Goal: Information Seeking & Learning: Learn about a topic

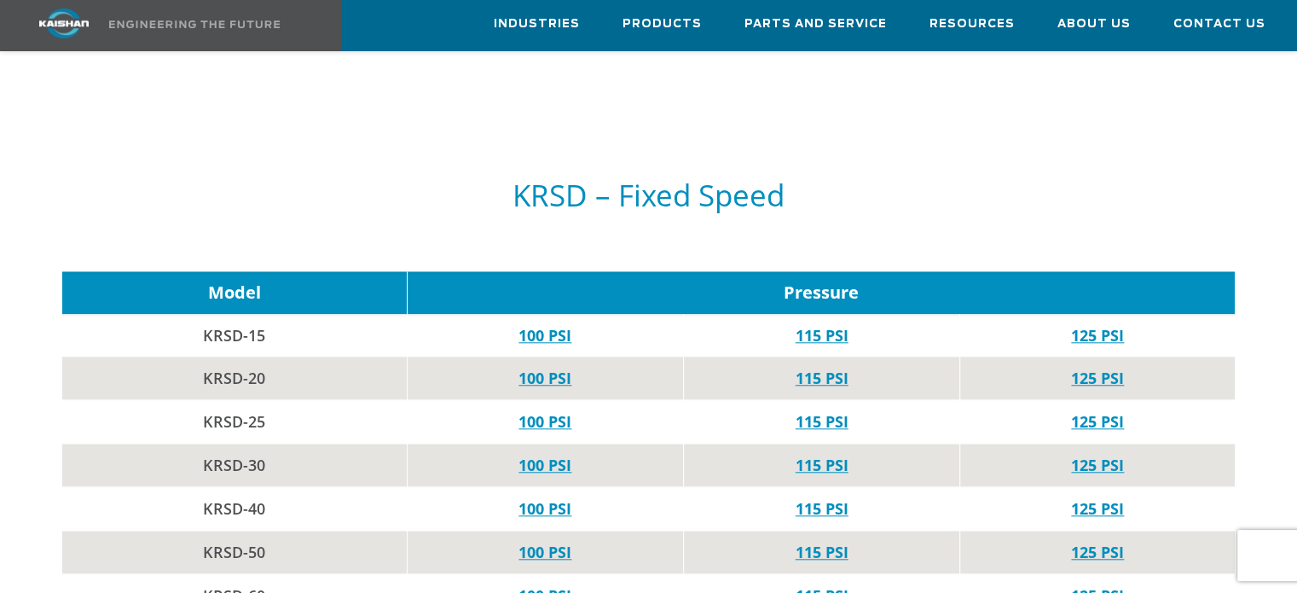
scroll to position [1791, 0]
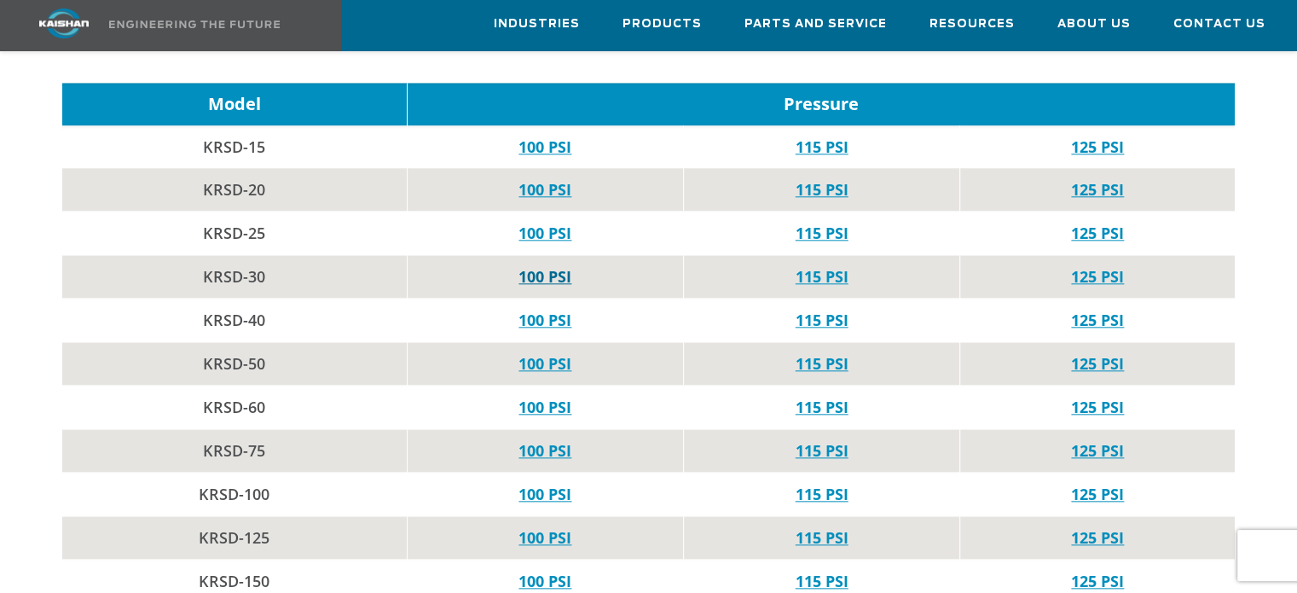
click at [532, 266] on link "100 PSI" at bounding box center [544, 276] width 53 height 20
click at [564, 353] on link "100 PSI" at bounding box center [544, 363] width 53 height 20
click at [815, 310] on link "115 PSI" at bounding box center [822, 320] width 53 height 20
click at [1105, 353] on link "125 PSI" at bounding box center [1097, 363] width 53 height 20
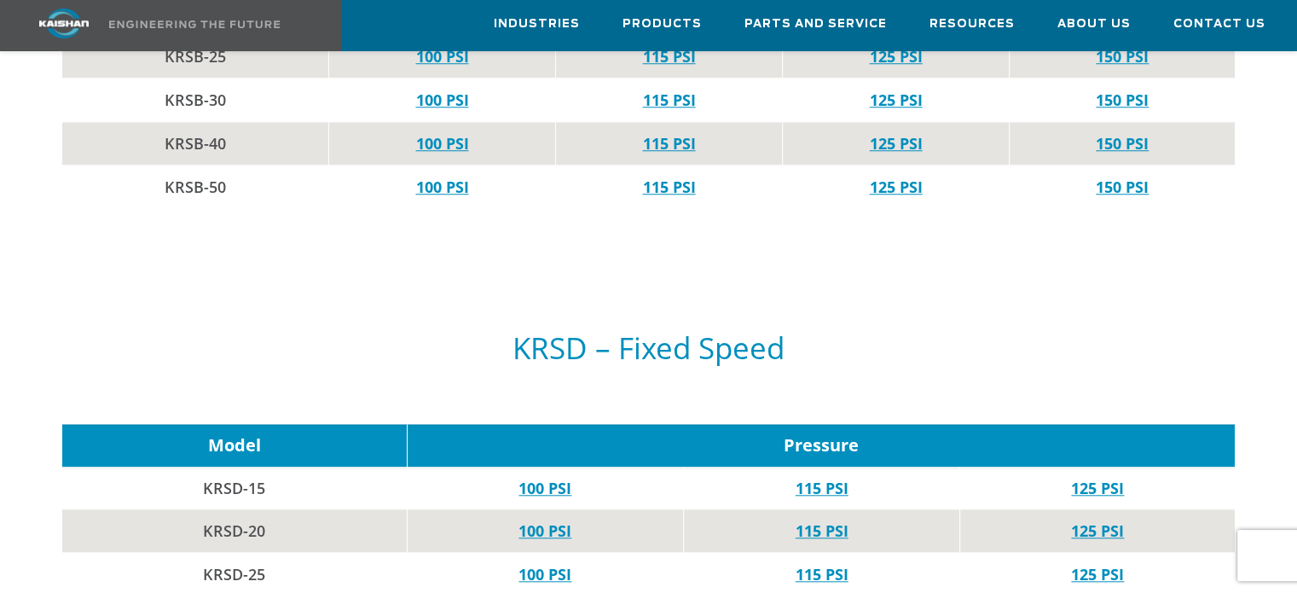
scroll to position [1194, 0]
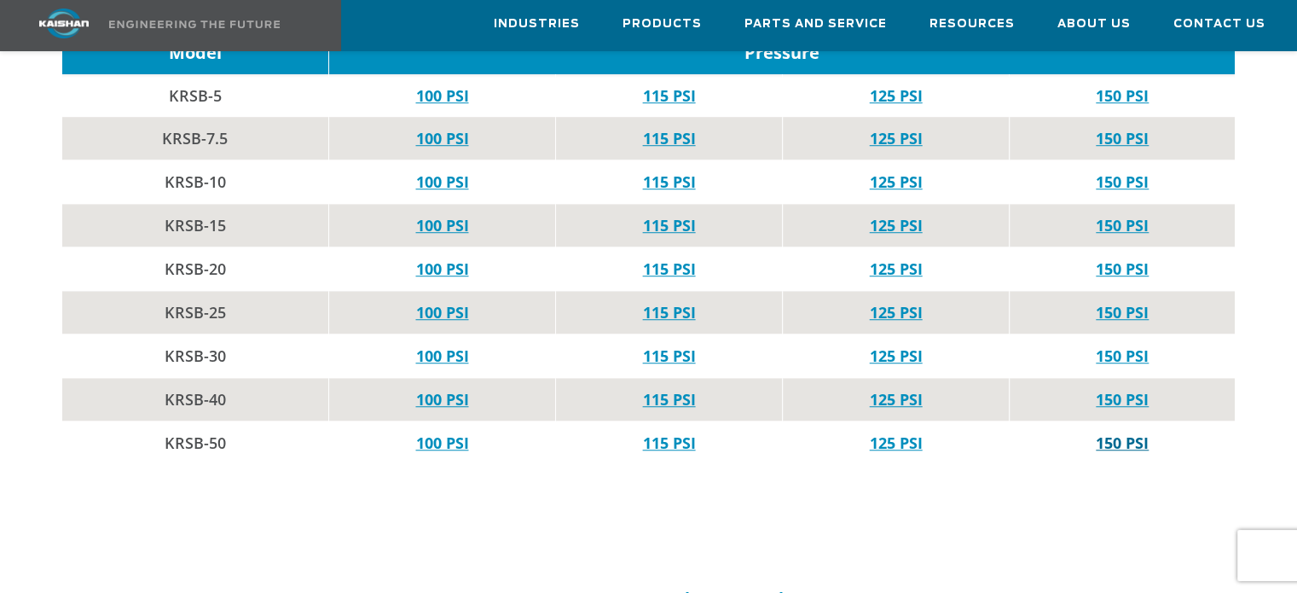
click at [1129, 432] on link "150 PSI" at bounding box center [1122, 442] width 53 height 20
click at [445, 432] on link "100 PSI" at bounding box center [441, 442] width 53 height 20
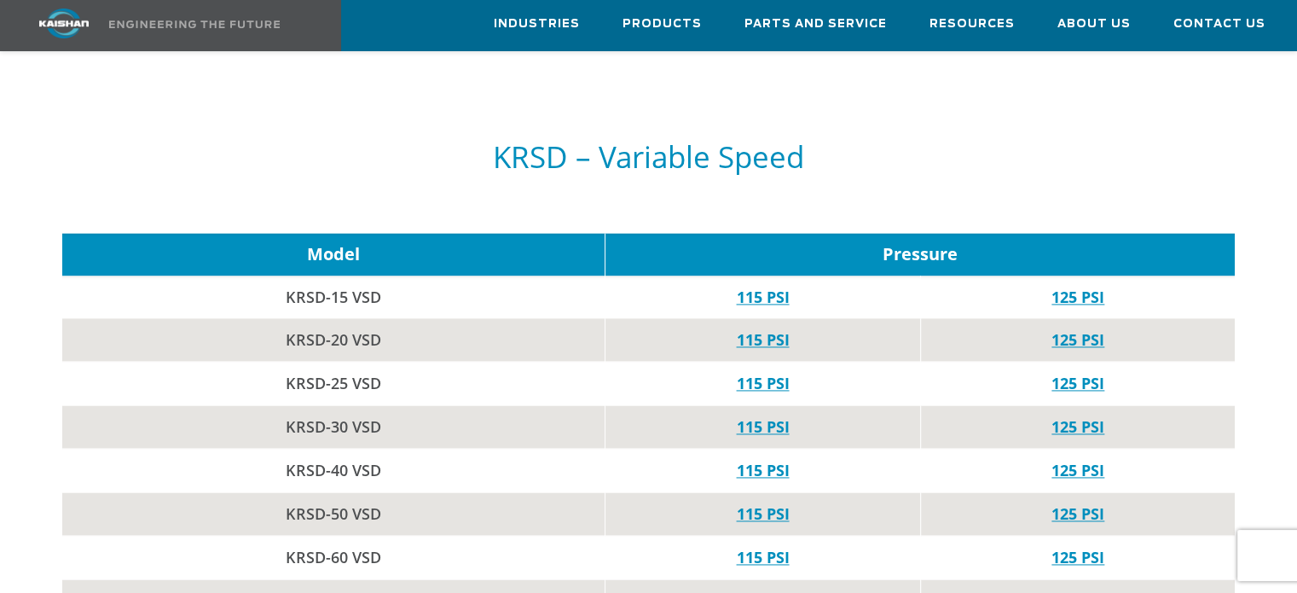
scroll to position [2473, 0]
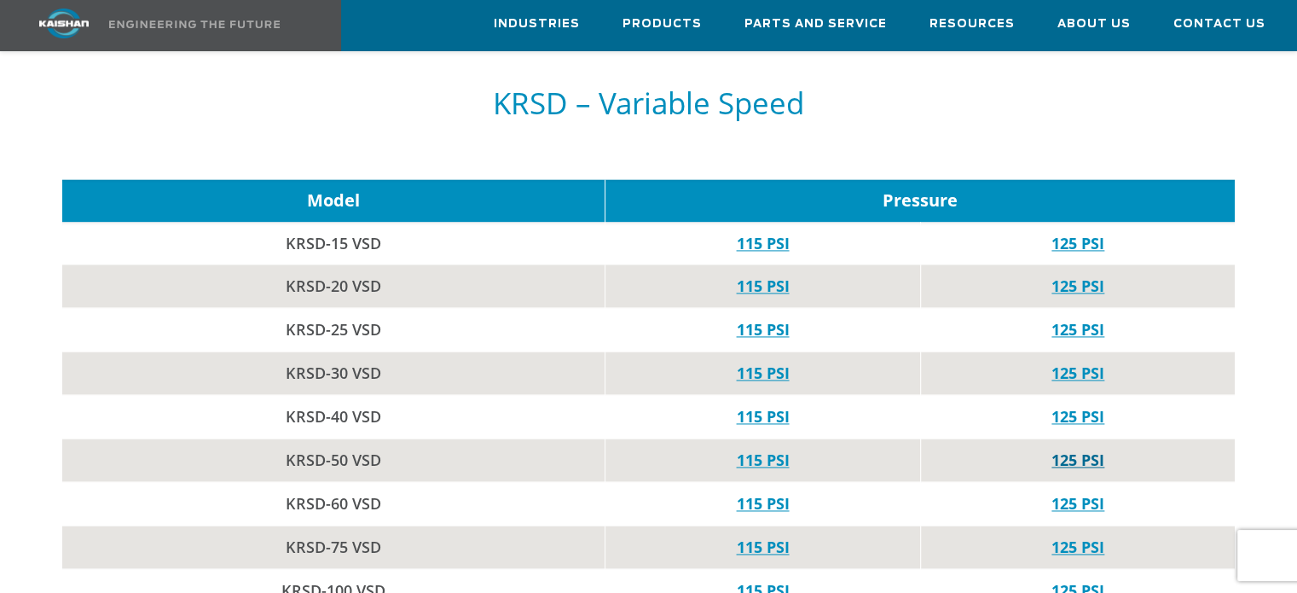
click at [1071, 449] on link "125 PSI" at bounding box center [1077, 459] width 53 height 20
click at [774, 449] on link "115 PSI" at bounding box center [762, 459] width 53 height 20
drag, startPoint x: 457, startPoint y: 135, endPoint x: 443, endPoint y: 135, distance: 14.5
click at [455, 135] on div "KRSD – Variable Speed" at bounding box center [648, 88] width 1193 height 182
